Goal: Find specific page/section: Find specific page/section

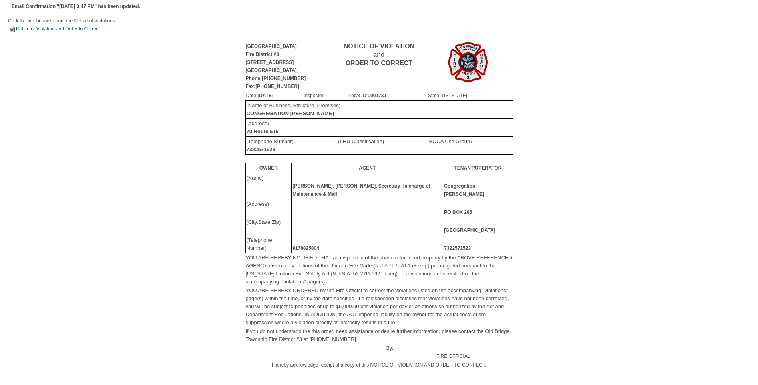
click at [52, 28] on link "Notice of Violation and Order to Correct" at bounding box center [54, 29] width 92 height 6
click at [66, 30] on link "Notice of Violation and Order to Correct" at bounding box center [54, 29] width 92 height 6
click at [50, 27] on link "Notice of Violation and Order to Correct" at bounding box center [54, 29] width 92 height 6
